Goal: Browse casually

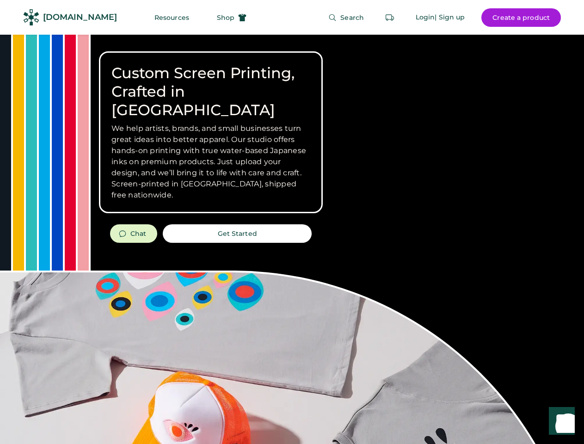
click at [292, 222] on div "Custom Screen Printing, Crafted in [GEOGRAPHIC_DATA] We help artists, brands, a…" at bounding box center [292, 329] width 584 height 588
click at [292, 239] on div "Custom Screen Printing, Crafted in [GEOGRAPHIC_DATA] We help artists, brands, a…" at bounding box center [292, 329] width 584 height 588
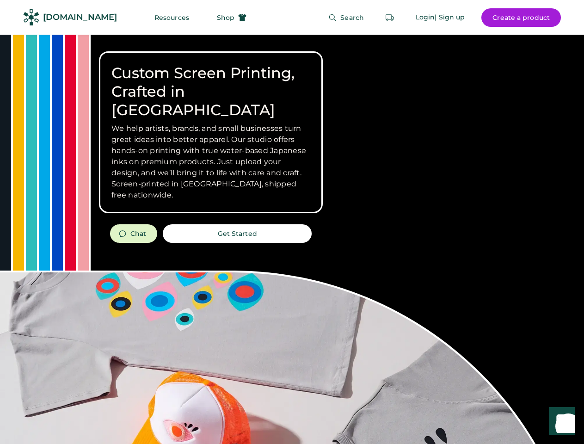
click at [292, 239] on div "Custom Screen Printing, Crafted in [GEOGRAPHIC_DATA] We help artists, brands, a…" at bounding box center [292, 329] width 584 height 588
click at [211, 132] on h3 "We help artists, brands, and small businesses turn great ideas into better appa…" at bounding box center [211, 162] width 199 height 78
click at [211, 123] on h3 "We help artists, brands, and small businesses turn great ideas into better appa…" at bounding box center [211, 162] width 199 height 78
click at [211, 82] on h1 "Custom Screen Printing, Crafted in [GEOGRAPHIC_DATA]" at bounding box center [211, 92] width 199 height 56
